Goal: Communication & Community: Ask a question

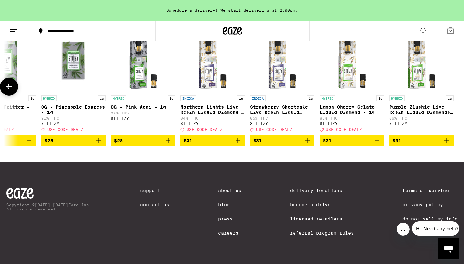
scroll to position [0, 1286]
click at [449, 248] on icon "Open messaging window" at bounding box center [448, 249] width 10 height 8
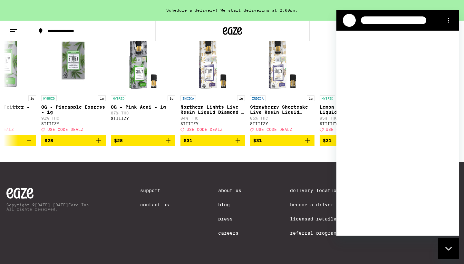
scroll to position [0, 0]
type textarea "x"
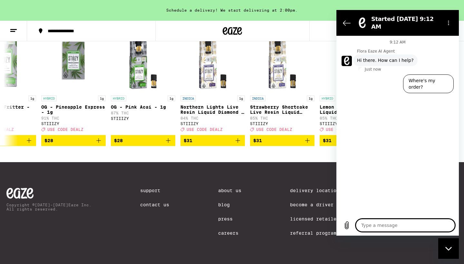
click at [364, 224] on textarea at bounding box center [405, 225] width 99 height 13
type textarea "I"
type textarea "x"
type textarea "I"
type textarea "x"
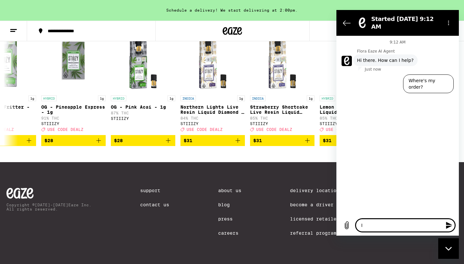
type textarea "I o"
type textarea "x"
type textarea "I or"
type textarea "x"
type textarea "I ord"
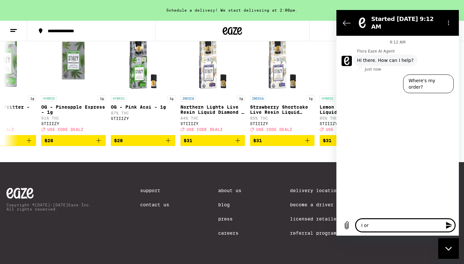
type textarea "x"
type textarea "I orde"
type textarea "x"
type textarea "I order"
type textarea "x"
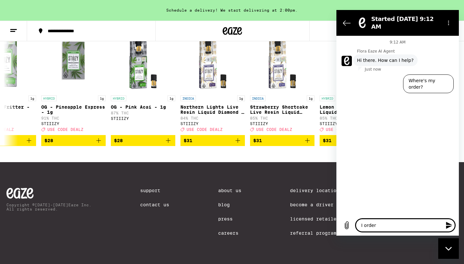
type textarea "I ordere"
type textarea "x"
type textarea "I ordered"
type textarea "x"
type textarea "I ordered"
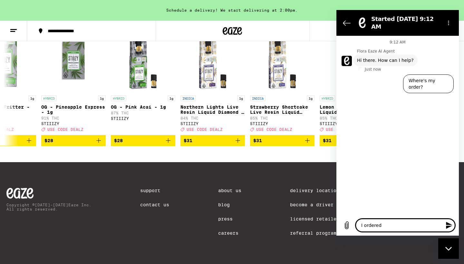
type textarea "x"
type textarea "I ordered a"
type textarea "x"
type textarea "I ordered a"
type textarea "x"
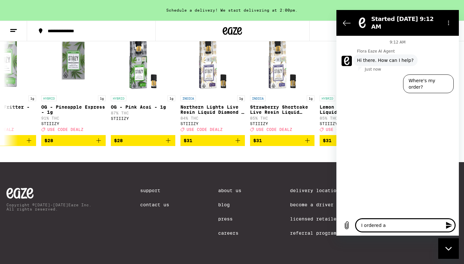
type textarea "I ordered a a"
type textarea "x"
type textarea "I ordered a"
type textarea "x"
type textarea "I ordered a p"
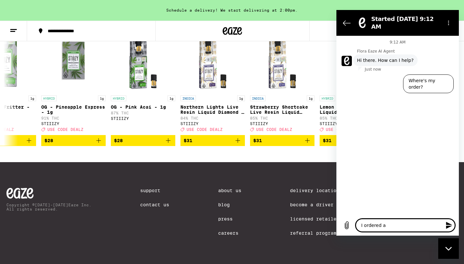
type textarea "x"
type textarea "I ordered a pd"
type textarea "x"
type textarea "I ordered a pd"
type textarea "x"
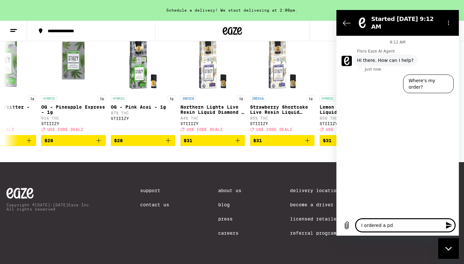
type textarea "I ordered a pd"
type textarea "x"
type textarea "I ordered a p"
type textarea "x"
type textarea "I ordered a po"
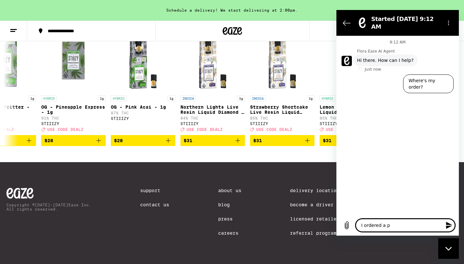
type textarea "x"
type textarea "I ordered a pod"
type textarea "x"
type textarea "I ordered a pod"
type textarea "x"
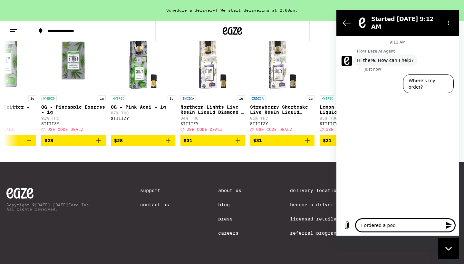
type textarea "I ordered a pod ("
type textarea "x"
type textarea "I ordered a pod (G"
type textarea "x"
type textarea "I ordered a pod (Gr"
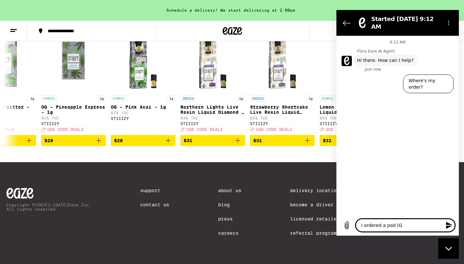
type textarea "x"
type textarea "I ordered a pod (Gre"
type textarea "x"
type textarea "I ordered a pod (Gree"
type textarea "x"
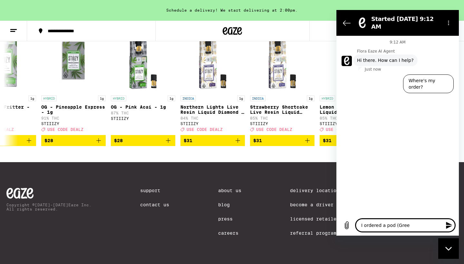
type textarea "I ordered a pod (Green"
type textarea "x"
type textarea "I ordered a pod (Greenn"
type textarea "x"
type textarea "I ordered a pod (Green"
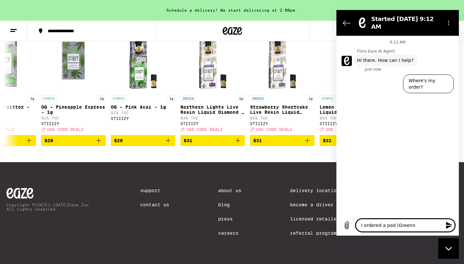
type textarea "x"
type textarea "I ordered a pod (Green C"
type textarea "x"
type textarea "I ordered a pod ([PERSON_NAME]"
type textarea "x"
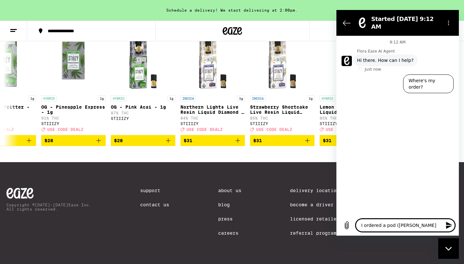
type textarea "I ordered a pod (Green Cra"
type textarea "x"
type textarea "I ordered a pod (Green Crac"
type textarea "x"
type textarea "I ordered a pod (Green Crack"
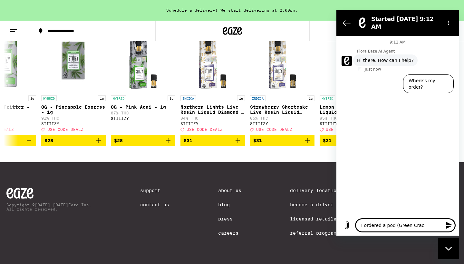
type textarea "x"
type textarea "I ordered a pod (Green Crack"
type textarea "x"
type textarea "I ordered a pod (Green Crack L"
type textarea "x"
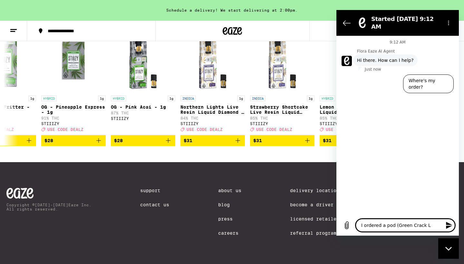
type textarea "I ordered a pod (Green Crack Li"
type textarea "x"
type textarea "I ordered a pod (Green Crack Liv"
type textarea "x"
type textarea "I ordered a pod (Green Crack Live"
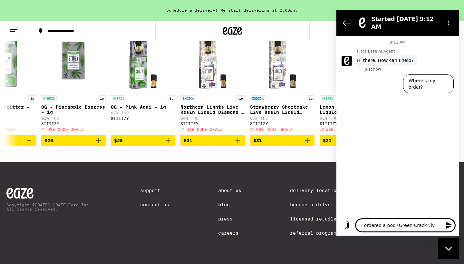
type textarea "x"
type textarea "I ordered a pod (Green Crack Live"
type textarea "x"
type textarea "I ordered a pod (Green Crack Live R"
type textarea "x"
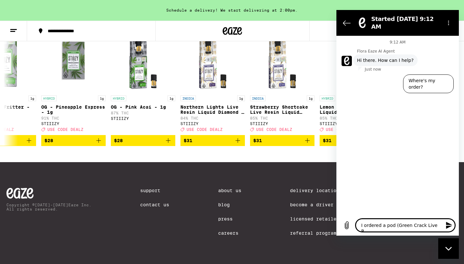
type textarea "I ordered a pod (Green Crack Live Re"
type textarea "x"
type textarea "I ordered a pod (Green Crack Live Res"
type textarea "x"
type textarea "I ordered a pod (Green Crack Live Resi"
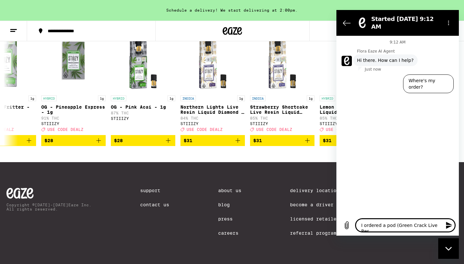
type textarea "x"
type textarea "I ordered a pod (Green Crack Live Resin"
type textarea "x"
type textarea "I ordered a pod (Green Crack Live Resin"
type textarea "x"
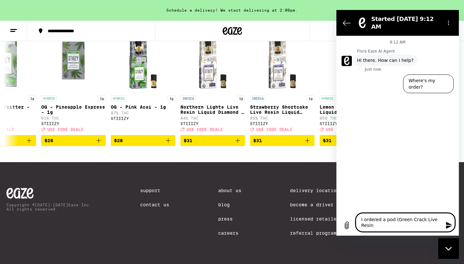
type textarea "I ordered a pod (Green Crack Live Resin L"
type textarea "x"
type textarea "I ordered a pod (Green Crack Live Resin Li"
type textarea "x"
type textarea "I ordered a pod (Green Crack Live Resin Liq"
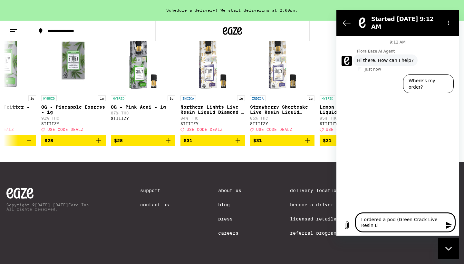
type textarea "x"
type textarea "I ordered a pod (Green Crack Live Resin Liquid"
type textarea "x"
type textarea "I ordered a pod (Green Crack Live Resin Liquid d"
type textarea "x"
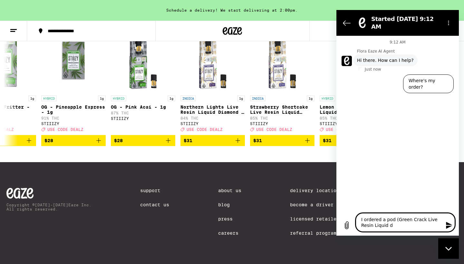
type textarea "I ordered a pod (Green Crack Live Resin Liquid di"
type textarea "x"
type textarea "I ordered a pod (Green Crack Live Resin Liquid d"
type textarea "x"
type textarea "I ordered a pod (Green Crack Live Resin Liquid"
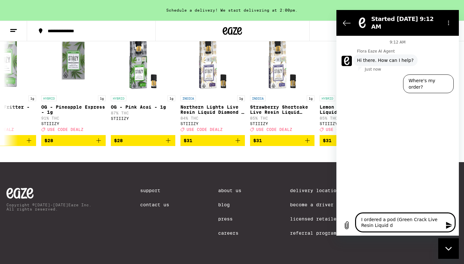
type textarea "x"
type textarea "I ordered a pod (Green Crack Live Resin Liquid D"
type textarea "x"
type textarea "I ordered a pod (Green Crack Live Resin Liquid Da"
type textarea "x"
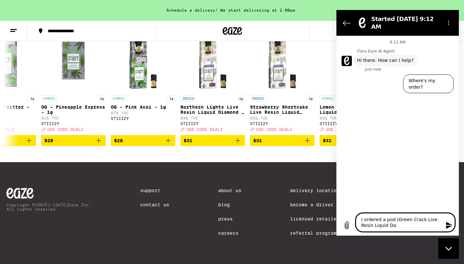
type textarea "I ordered a pod (Green Crack Live Resin Liquid Dai"
type textarea "x"
type textarea "I ordered a pod (Green Crack Live Resin Liquid Da"
type textarea "x"
type textarea "I ordered a pod (Green Crack Live Resin Liquid D"
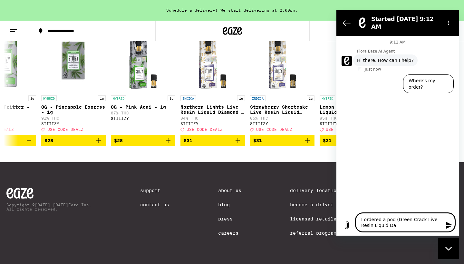
type textarea "x"
type textarea "I ordered a pod (Green Crack Live Resin Liquid Di"
type textarea "x"
type textarea "I ordered a pod (Green Crack Live Resin Liquid Dia"
type textarea "x"
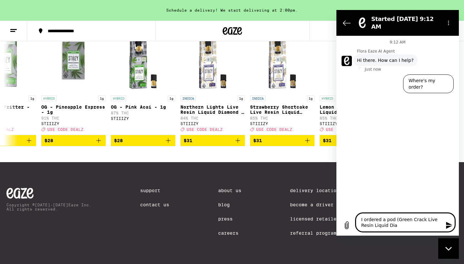
type textarea "I ordered a pod (Green Crack Live Resin Liquid Diam"
type textarea "x"
type textarea "I ordered a pod (Green Crack Live Resin Liquid Diamo"
type textarea "x"
type textarea "I ordered a pod (Green Crack Live Resin Liquid Diamon"
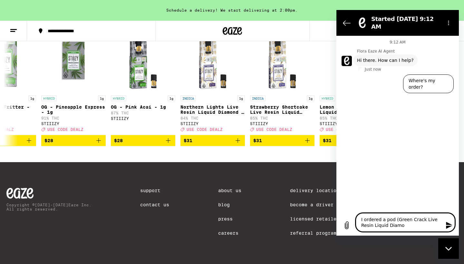
type textarea "x"
type textarea "I ordered a pod (Green Crack Live Resin Liquid Diamond"
type textarea "x"
type textarea "I ordered a pod (Green Crack Live Resin Liquid Diamond"
type textarea "x"
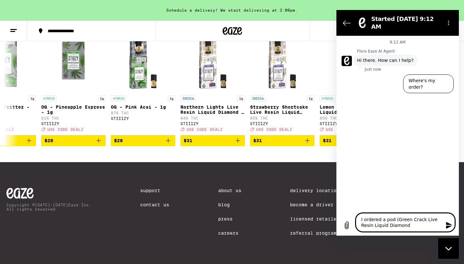
type textarea "I ordered a pod (Green Crack Live Resin Liquid Diamond 1"
type textarea "x"
type textarea "I ordered a pod (Green Crack Live Resin Liquid Diamond 1g"
type textarea "x"
type textarea "I ordered a pod (Green Crack Live Resin Liquid Diamond 1g"
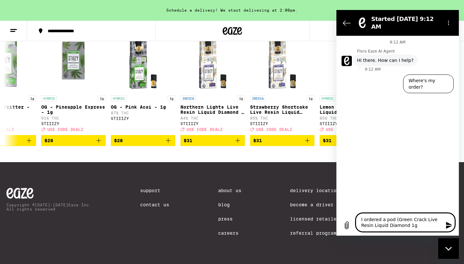
type textarea "x"
type textarea "I ordered a pod (Green Crack Live Resin Liquid Diamond 1g p"
type textarea "x"
type textarea "I ordered a pod (Green Crack Live Resin Liquid Diamond 1g pr"
type textarea "x"
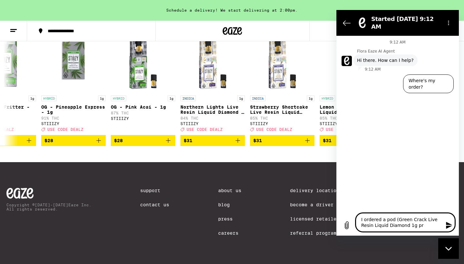
type textarea "I ordered a pod (Green Crack Live Resin Liquid Diamond 1g pri"
type textarea "x"
type textarea "I ordered a pod (Green Crack Live Resin Liquid Diamond 1g pric"
type textarea "x"
type textarea "I ordered a pod (Green Crack Live Resin Liquid Diamond 1g price"
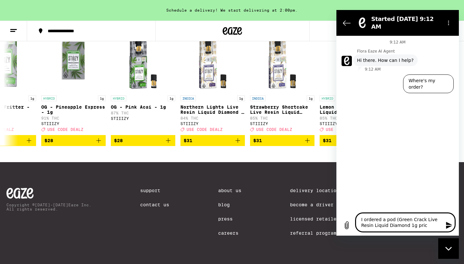
type textarea "x"
type textarea "I ordered a pod (Green Crack Live Resin Liquid Diamond 1g priced"
type textarea "x"
type textarea "I ordered a pod (Green Crack Live Resin Liquid Diamond 1g priced"
type textarea "x"
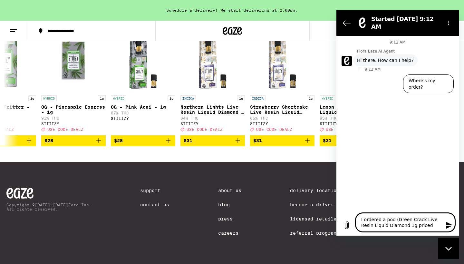
type textarea "I ordered a pod (Green Crack Live Resin Liquid Diamond 1g priced @"
type textarea "x"
type textarea "I ordered a pod (Green Crack Live Resin Liquid Diamond 1g priced @$"
type textarea "x"
type textarea "I ordered a pod (Green Crack Live Resin Liquid Diamond 1g priced @$3"
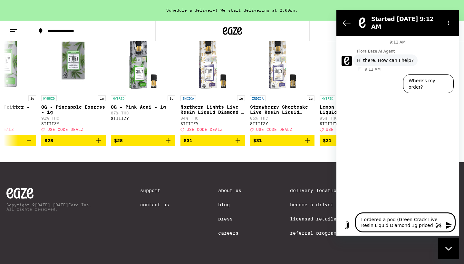
type textarea "x"
type textarea "I ordered a pod (Green Crack Live Resin Liquid Diamond 1g priced @$31"
type textarea "x"
type textarea "I ordered a pod (Green Crack Live Resin Liquid Diamond 1g priced @$31."
type textarea "x"
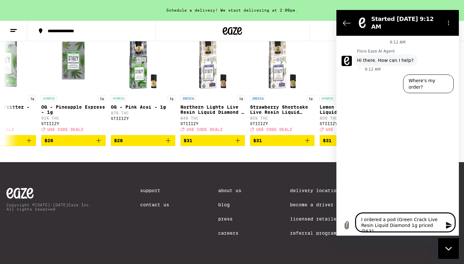
type textarea "I ordered a pod (Green Crack Live Resin Liquid Diamond 1g priced @$31.0"
type textarea "x"
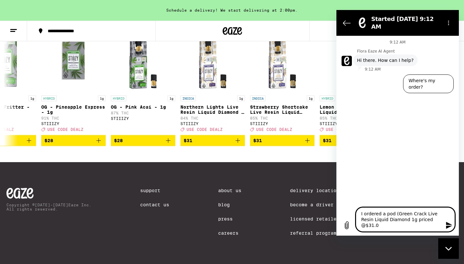
type textarea "I ordered a pod (Green Crack Live Resin Liquid Diamond 1g priced @$31.00"
type textarea "x"
type textarea "I ordered a pod (Green Crack Live Resin Liquid Diamond 1g priced @$31.00)"
type textarea "x"
type textarea "I ordered a pod (Green Crack Live Resin Liquid Diamond 1g priced @$31.00)"
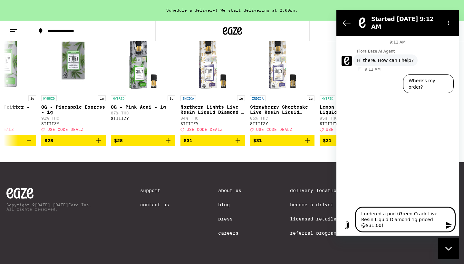
type textarea "x"
type textarea "I ordered a pod (Green Crack Live Resin Liquid Diamond 1g priced @$31.00) a"
type textarea "x"
type textarea "I ordered a pod (Green Crack Live Resin Liquid Diamond 1g priced @$31.00) an"
type textarea "x"
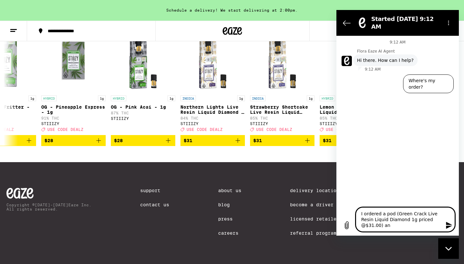
type textarea "I ordered a pod (Green Crack Live Resin Liquid Diamond 1g priced @$31.00) and"
type textarea "x"
type textarea "I ordered a pod (Green Crack Live Resin Liquid Diamond 1g priced @$31.00) and"
type textarea "x"
type textarea "I ordered a pod (Green Crack Live Resin Liquid Diamond 1g priced @$31.00) and t"
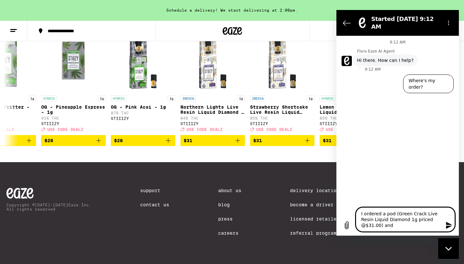
type textarea "x"
type textarea "I ordered a pod (Green Crack Live Resin Liquid Diamond 1g priced @$31.00) and th"
type textarea "x"
type textarea "I ordered a pod (Green Crack Live Resin Liquid Diamond 1g priced @$31.00) and t…"
type textarea "x"
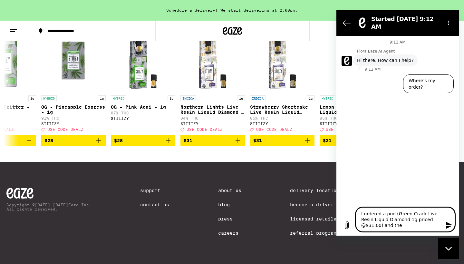
type textarea "I ordered a pod (Green Crack Live Resin Liquid Diamond 1g priced @$31.00) and t…"
type textarea "x"
type textarea "I ordered a pod (Green Crack Live Resin Liquid Diamond 1g priced @$31.00) and t…"
type textarea "x"
type textarea "I ordered a pod (Green Crack Live Resin Liquid Diamond 1g priced @$31.00) and t…"
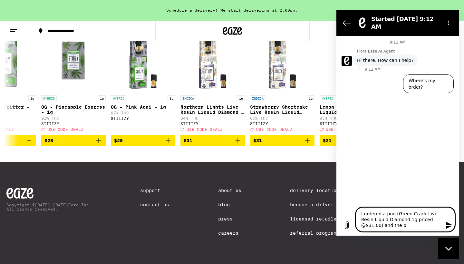
type textarea "x"
type textarea "I ordered a pod (Green Crack Live Resin Liquid Diamond 1g priced @$31.00) and t…"
type textarea "x"
type textarea "I ordered a pod (Green Crack Live Resin Liquid Diamond 1g priced @$31.00) and t…"
type textarea "x"
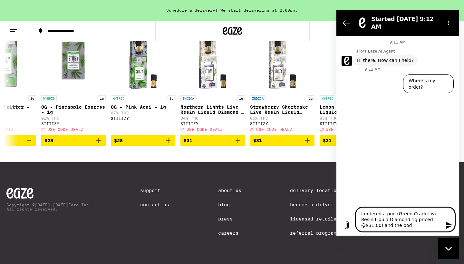
type textarea "I ordered a pod (Green Crack Live Resin Liquid Diamond 1g priced @$31.00) and t…"
type textarea "x"
type textarea "I ordered a pod (Green Crack Live Resin Liquid Diamond 1g priced @$31.00) and t…"
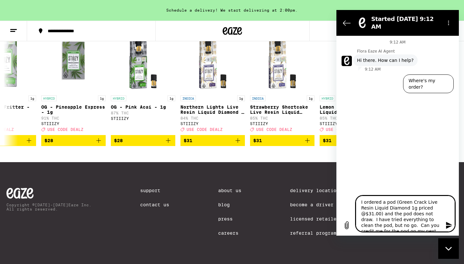
drag, startPoint x: 424, startPoint y: 228, endPoint x: 361, endPoint y: 209, distance: 66.0
click at [361, 209] on textarea "I ordered a pod (Green Crack Live Resin Liquid Diamond 1g priced @$31.00) and t…" at bounding box center [405, 213] width 99 height 36
drag, startPoint x: 361, startPoint y: 203, endPoint x: 421, endPoint y: 233, distance: 67.4
click at [421, 233] on div "Type a message I ordered a pod (Green Crack Live Resin Liquid Diamond 1g priced…" at bounding box center [397, 214] width 122 height 44
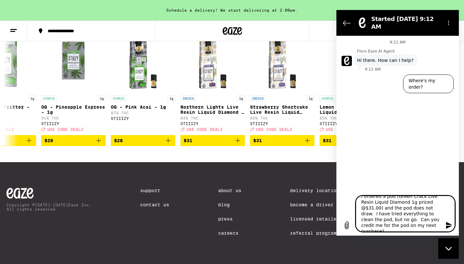
click at [451, 225] on icon "Send message" at bounding box center [449, 225] width 8 height 8
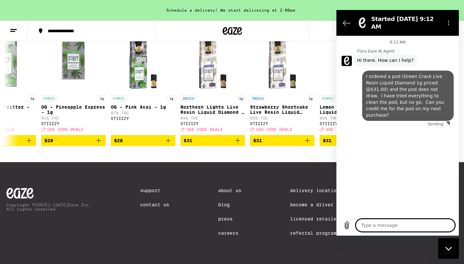
scroll to position [0, 0]
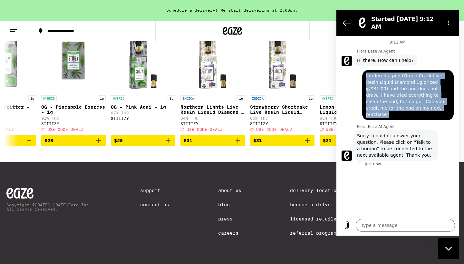
drag, startPoint x: 366, startPoint y: 70, endPoint x: 401, endPoint y: 105, distance: 49.4
click at [401, 105] on div "says: I ordered a pod (Green Crack Live Resin Liquid Diamond 1g priced @$31.00)…" at bounding box center [407, 95] width 91 height 50
copy span "I ordered a pod (Green Crack Live Resin Liquid Diamond 1g priced @$31.00) and t…"
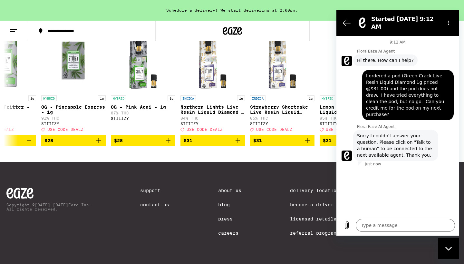
click at [369, 161] on p "Just now" at bounding box center [373, 163] width 16 height 5
click at [379, 49] on p "Flora Eaze AI Agent" at bounding box center [408, 51] width 102 height 5
click at [448, 23] on circle "Options menu" at bounding box center [448, 23] width 1 height 1
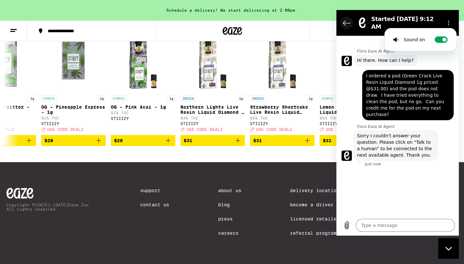
click at [347, 20] on icon "Back to the conversation list" at bounding box center [347, 23] width 8 height 8
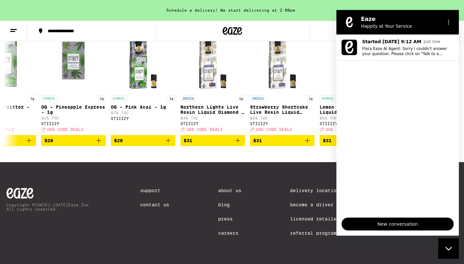
click at [389, 221] on span "New conversation" at bounding box center [397, 224] width 101 height 8
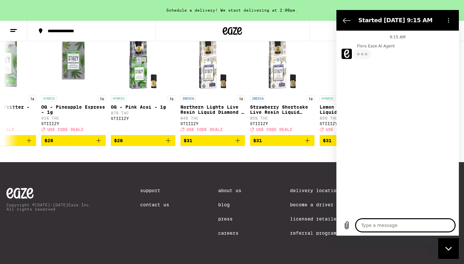
click at [366, 225] on textarea at bounding box center [405, 225] width 99 height 13
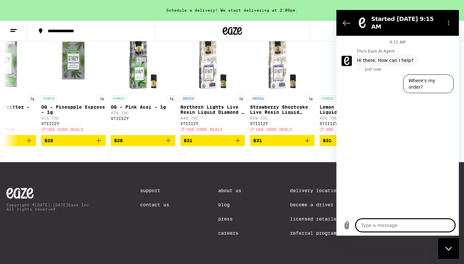
click at [366, 223] on textarea at bounding box center [405, 225] width 99 height 13
paste textarea "I ordered a pod (Green Crack Live Resin Liquid Diamond 1g priced @$31.00) and t…"
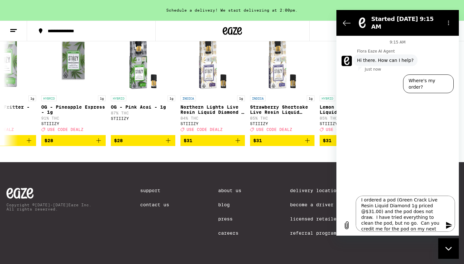
click at [448, 224] on icon "Send message" at bounding box center [449, 225] width 6 height 7
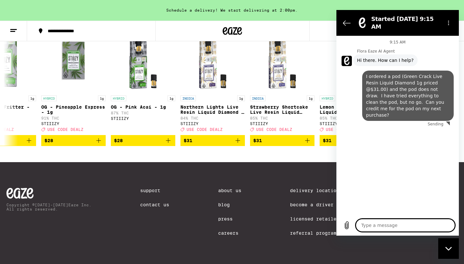
scroll to position [0, 0]
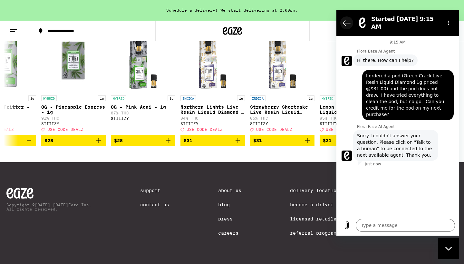
click at [344, 22] on icon "Back to the conversation list" at bounding box center [346, 23] width 7 height 5
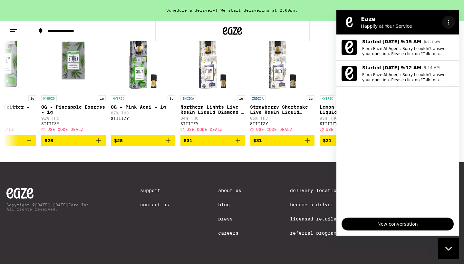
click at [449, 23] on icon "Options menu" at bounding box center [448, 22] width 5 height 5
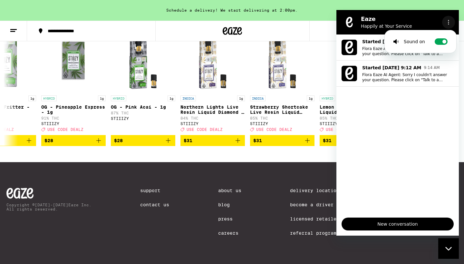
click at [449, 23] on icon "Options menu" at bounding box center [448, 22] width 5 height 5
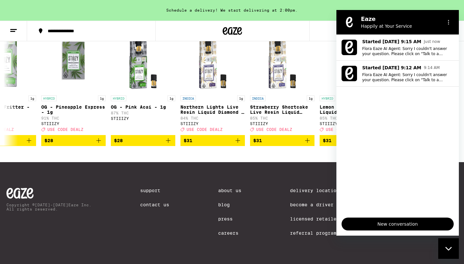
click at [448, 247] on icon "Close messaging window" at bounding box center [448, 248] width 7 height 4
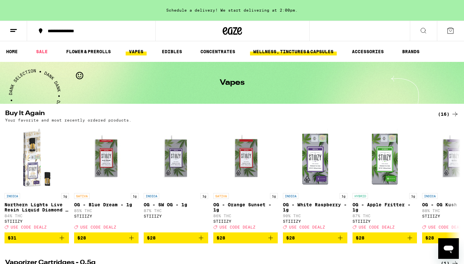
click at [293, 48] on link "WELLNESS, TINCTURES & CAPSULES" at bounding box center [293, 52] width 87 height 8
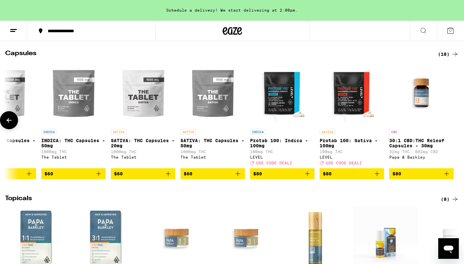
scroll to position [541, 0]
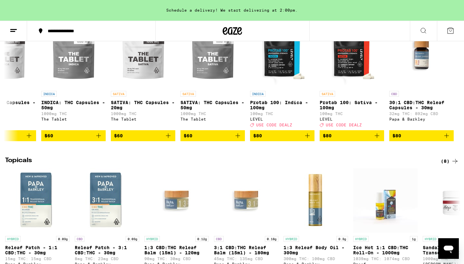
click at [450, 248] on icon "Open messaging window" at bounding box center [448, 249] width 10 height 8
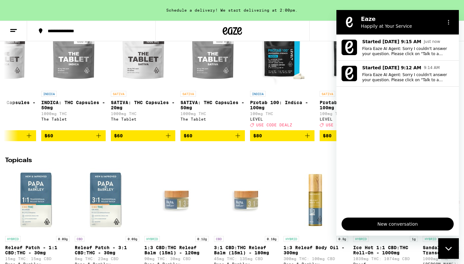
click at [448, 248] on icon "Close messaging window" at bounding box center [448, 248] width 7 height 4
